Goal: Navigation & Orientation: Find specific page/section

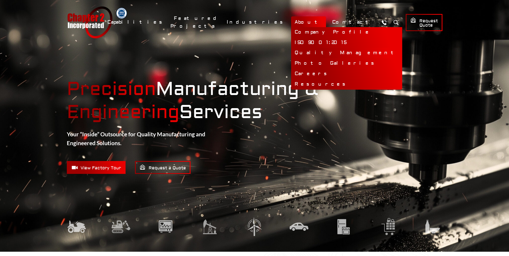
click at [321, 50] on link "Quality Management" at bounding box center [346, 53] width 111 height 10
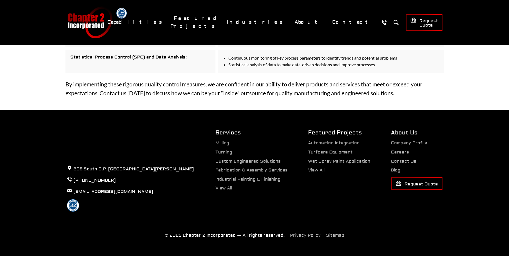
scroll to position [709, 0]
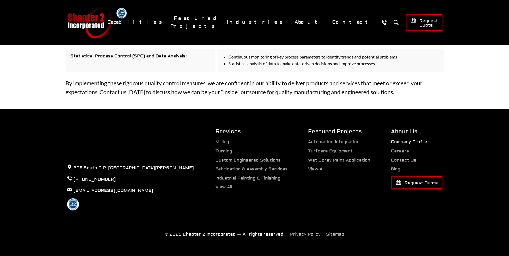
click at [407, 143] on link "Company Profile" at bounding box center [409, 141] width 36 height 5
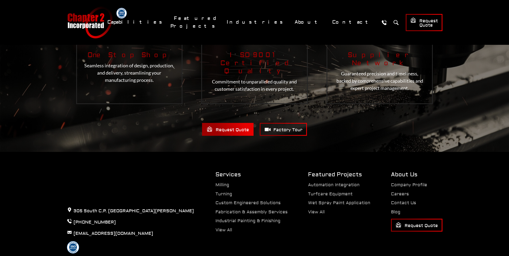
scroll to position [735, 0]
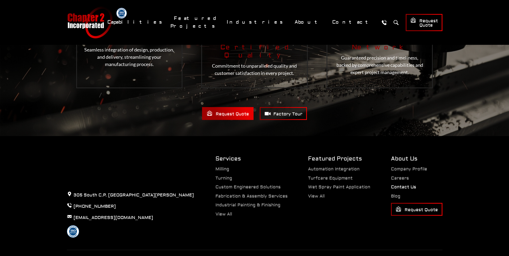
click at [402, 184] on link "Contact Us" at bounding box center [403, 186] width 25 height 5
